Goal: Check status

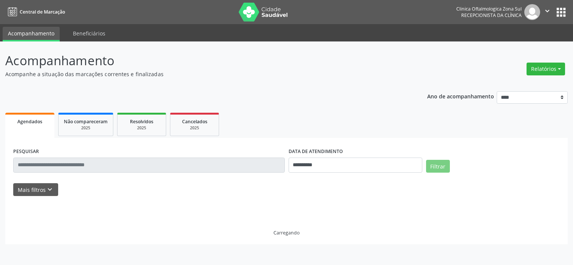
select select "*"
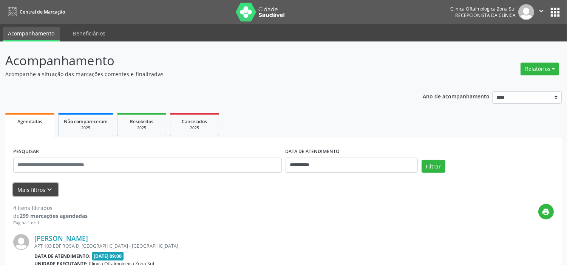
click at [49, 193] on icon "keyboard_arrow_down" at bounding box center [50, 190] width 8 height 8
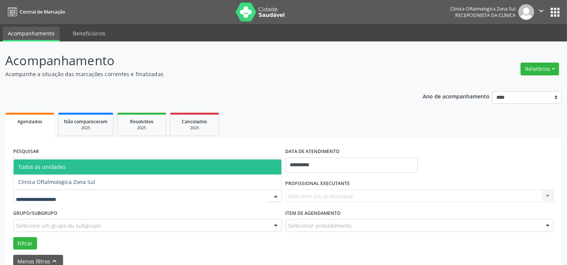
drag, startPoint x: 61, startPoint y: 193, endPoint x: 63, endPoint y: 183, distance: 9.7
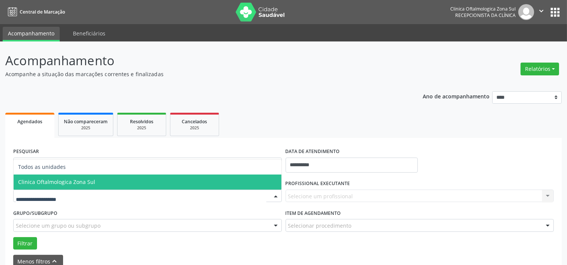
click at [63, 182] on span "Clinica Oftalmologica Zona Sul" at bounding box center [56, 182] width 77 height 7
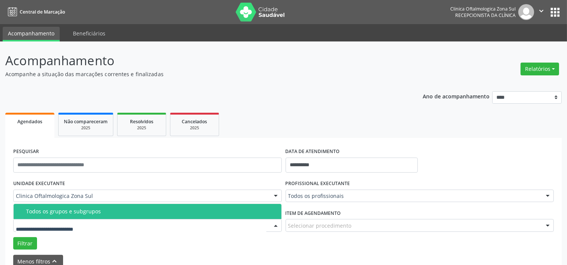
click at [76, 216] on span "Todos os grupos e subgrupos" at bounding box center [148, 211] width 268 height 15
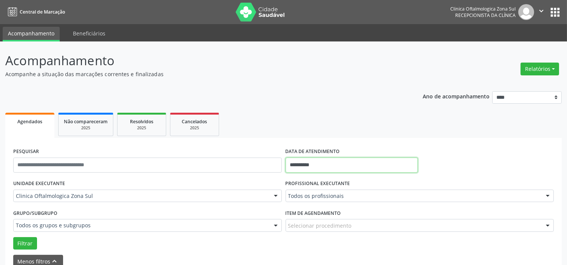
click at [350, 163] on input "**********" at bounding box center [351, 165] width 132 height 15
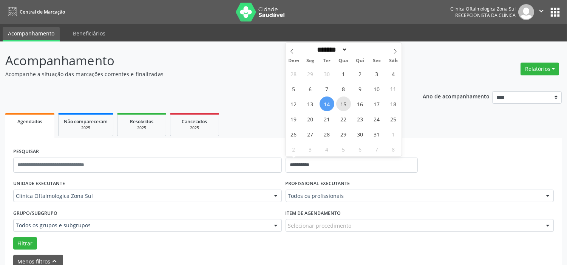
click at [345, 106] on span "15" at bounding box center [343, 104] width 15 height 15
type input "**********"
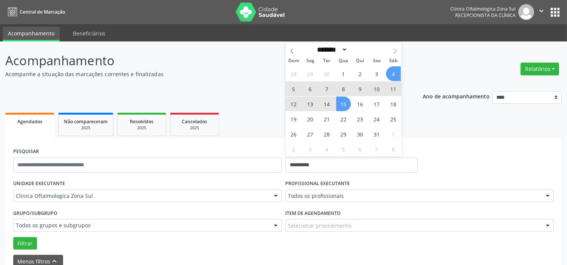
click at [394, 54] on icon at bounding box center [394, 51] width 5 height 5
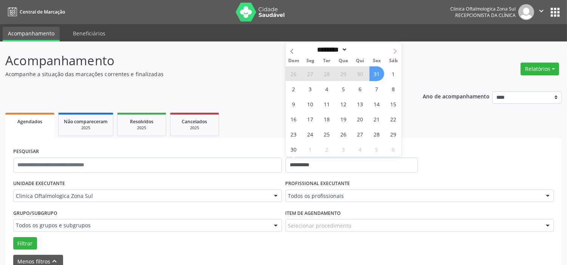
click at [396, 47] on span at bounding box center [394, 49] width 13 height 13
select select "**"
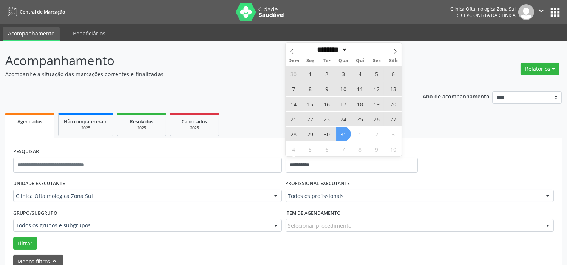
click at [339, 131] on span "31" at bounding box center [343, 134] width 15 height 15
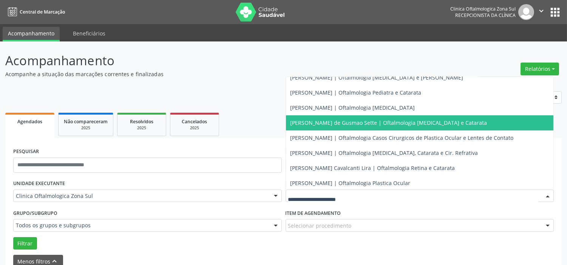
scroll to position [68, 0]
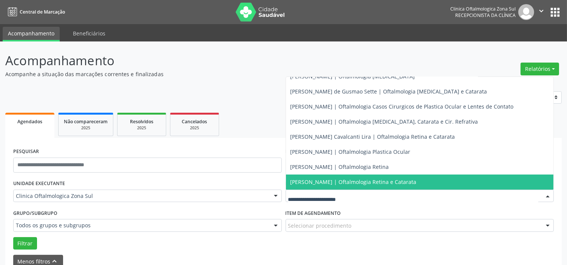
click at [322, 176] on span "[PERSON_NAME] | Oftalmologia Retina e Catarata" at bounding box center [420, 182] width 268 height 15
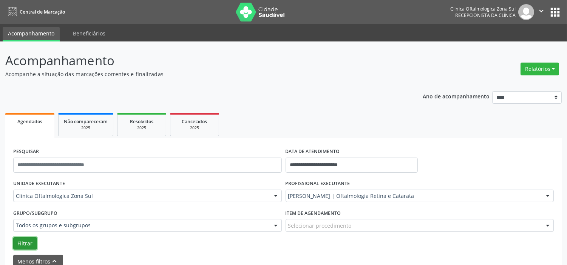
click at [27, 242] on button "Filtrar" at bounding box center [25, 243] width 24 height 13
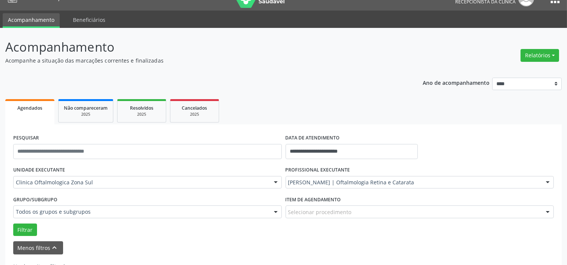
scroll to position [0, 0]
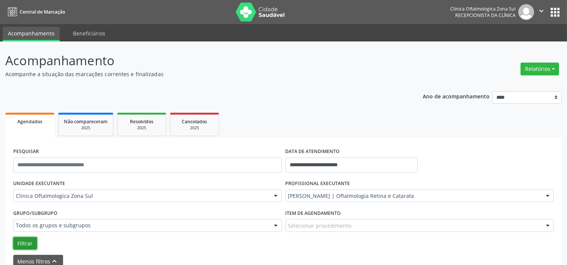
click at [24, 244] on button "Filtrar" at bounding box center [25, 243] width 24 height 13
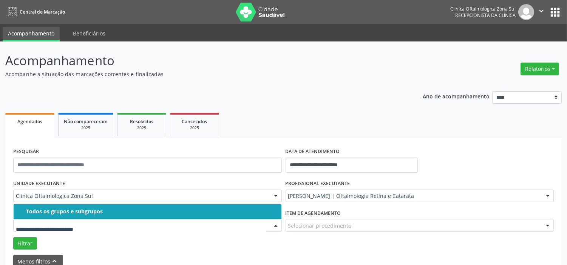
click at [70, 213] on div "Todos os grupos e subgrupos" at bounding box center [151, 212] width 251 height 6
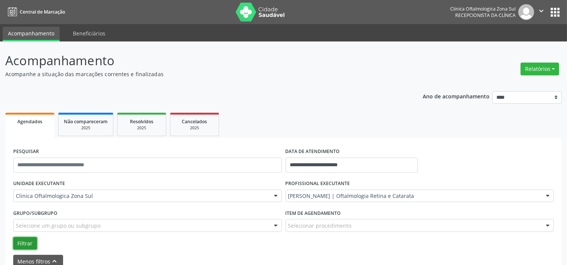
click at [33, 244] on button "Filtrar" at bounding box center [25, 243] width 24 height 13
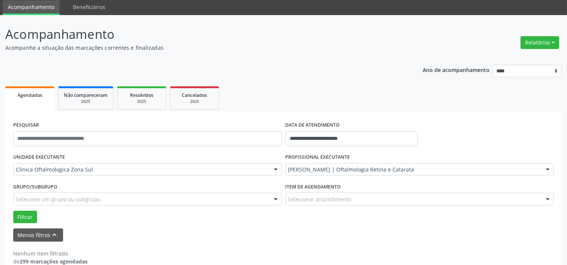
scroll to position [39, 0]
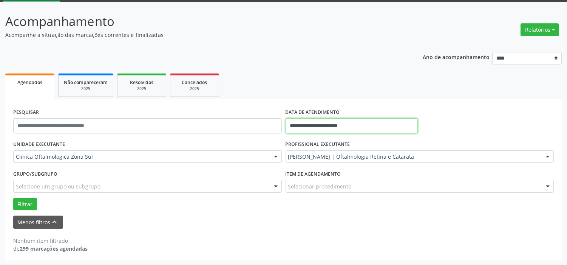
click at [333, 127] on input "**********" at bounding box center [351, 126] width 132 height 15
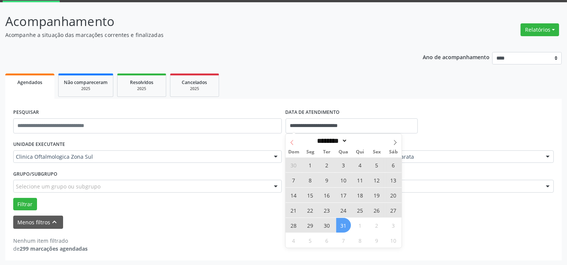
click at [290, 145] on icon at bounding box center [291, 142] width 5 height 5
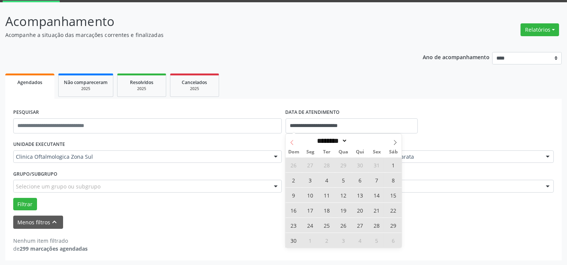
click at [293, 140] on icon at bounding box center [291, 142] width 5 height 5
select select "*"
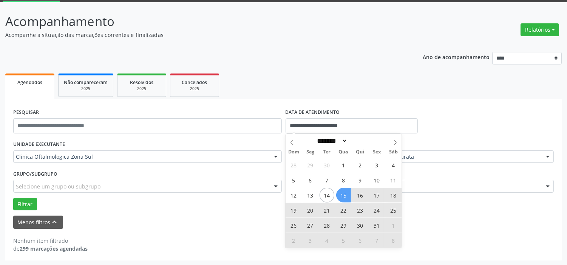
click at [341, 191] on span "15" at bounding box center [343, 195] width 15 height 15
type input "**********"
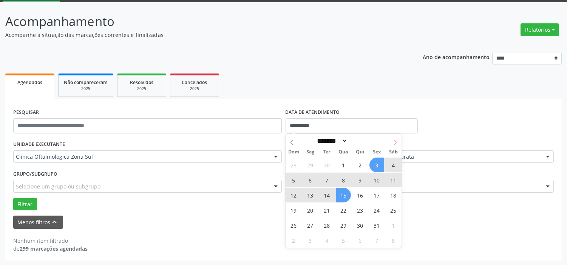
click at [397, 142] on icon at bounding box center [394, 142] width 5 height 5
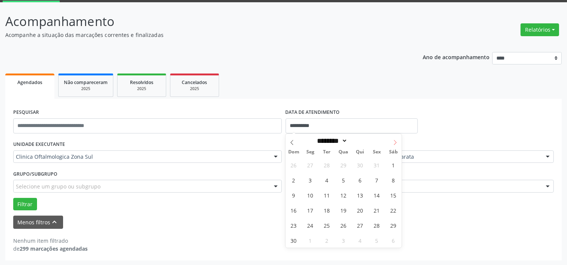
click at [397, 142] on icon at bounding box center [394, 142] width 5 height 5
select select "**"
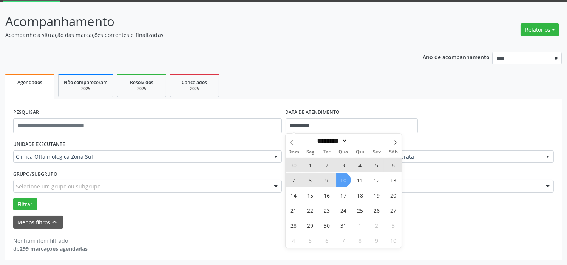
click at [344, 182] on span "10" at bounding box center [343, 180] width 15 height 15
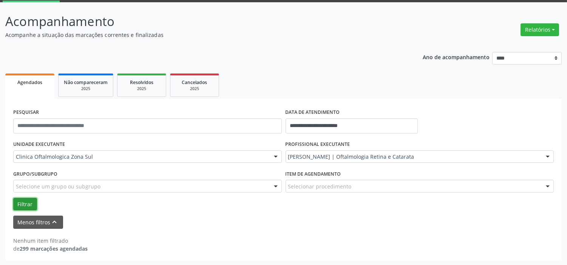
click at [25, 200] on button "Filtrar" at bounding box center [25, 204] width 24 height 13
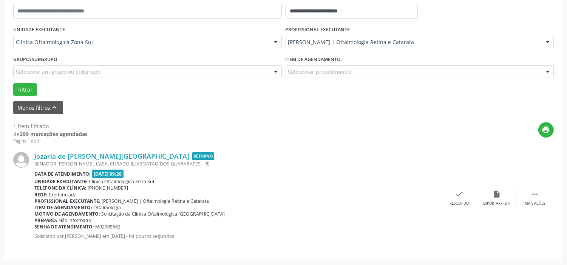
scroll to position [0, 0]
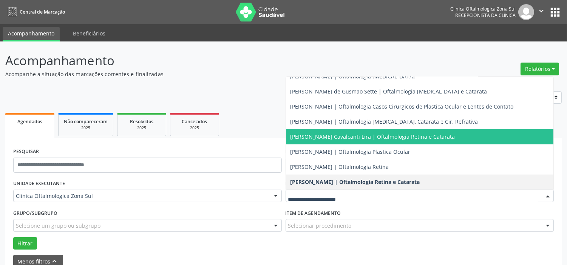
click at [337, 139] on span "[PERSON_NAME] Cavalcanti Lira | Oftalmologia Retina e Catarata" at bounding box center [372, 136] width 165 height 7
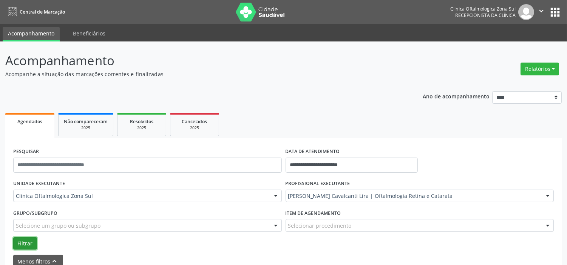
click at [25, 242] on button "Filtrar" at bounding box center [25, 243] width 24 height 13
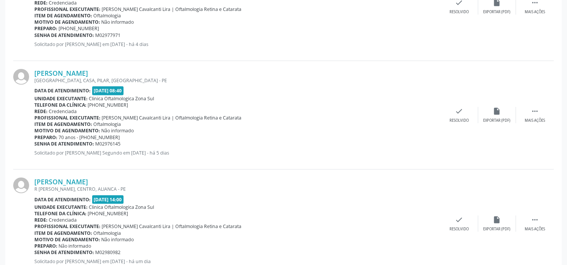
scroll to position [1705, 0]
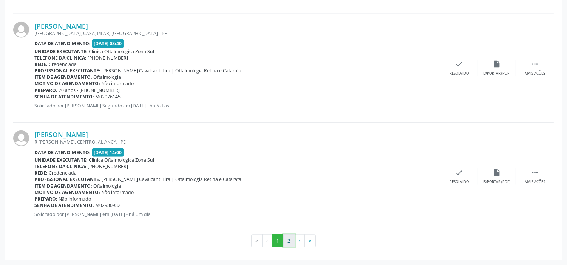
click at [290, 243] on button "2" at bounding box center [289, 241] width 12 height 13
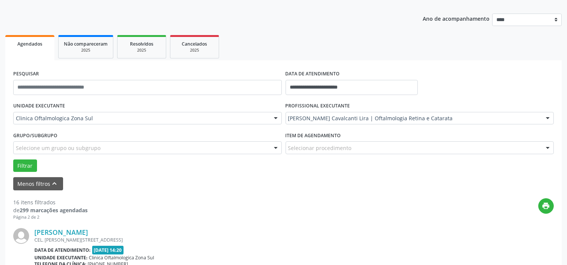
scroll to position [176, 0]
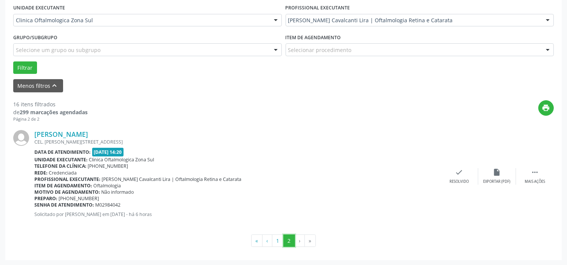
click at [283, 244] on button "2" at bounding box center [289, 241] width 12 height 13
click at [280, 244] on button "1" at bounding box center [278, 241] width 12 height 13
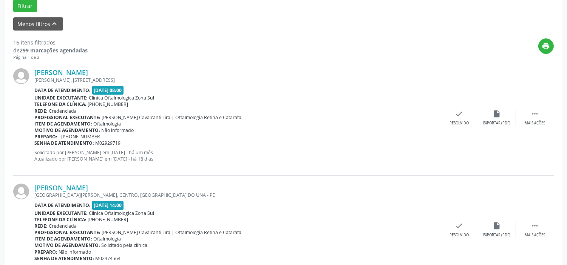
scroll to position [0, 0]
